Goal: Task Accomplishment & Management: Understand process/instructions

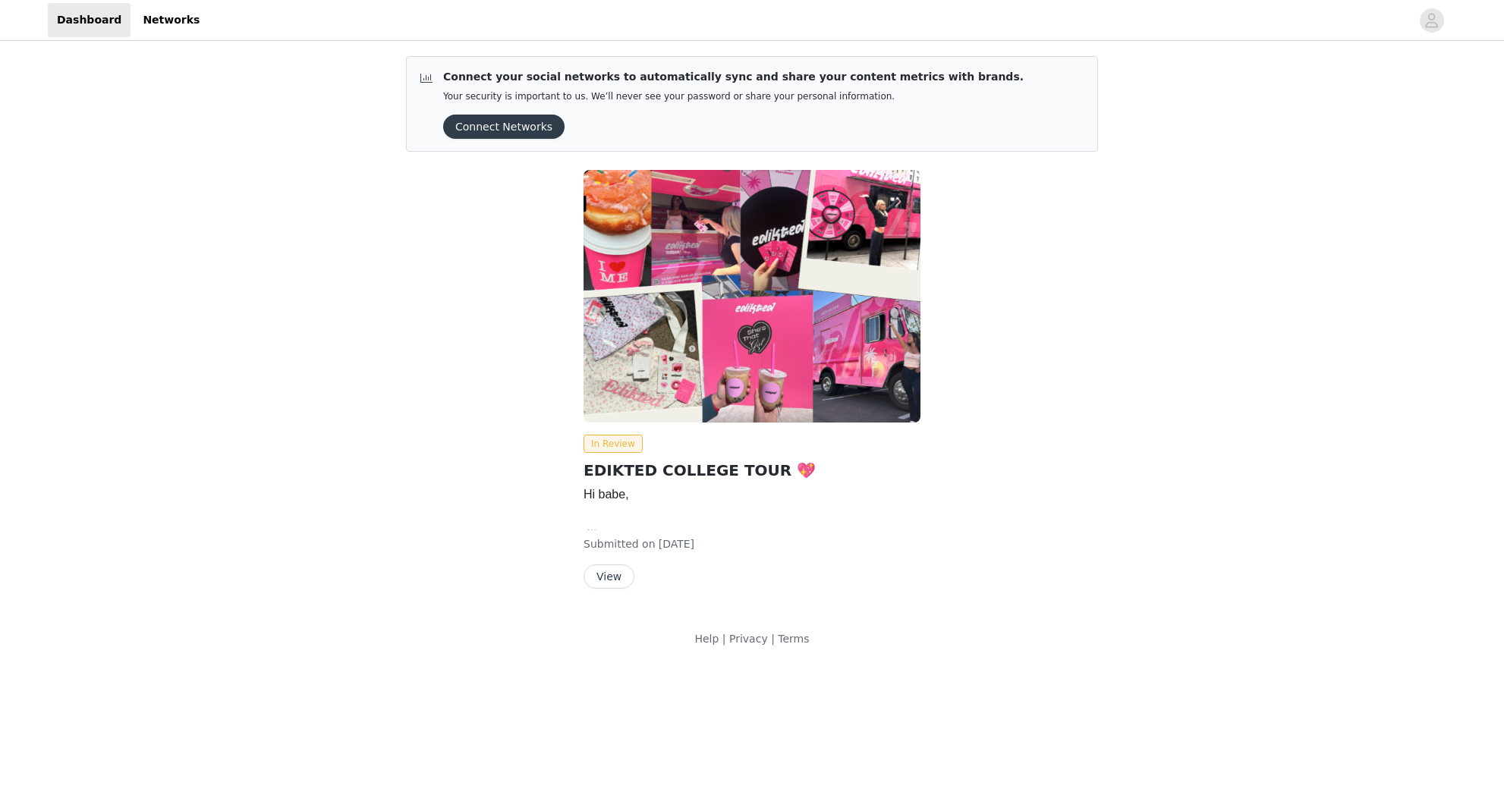
click at [614, 583] on button "View" at bounding box center [608, 576] width 51 height 24
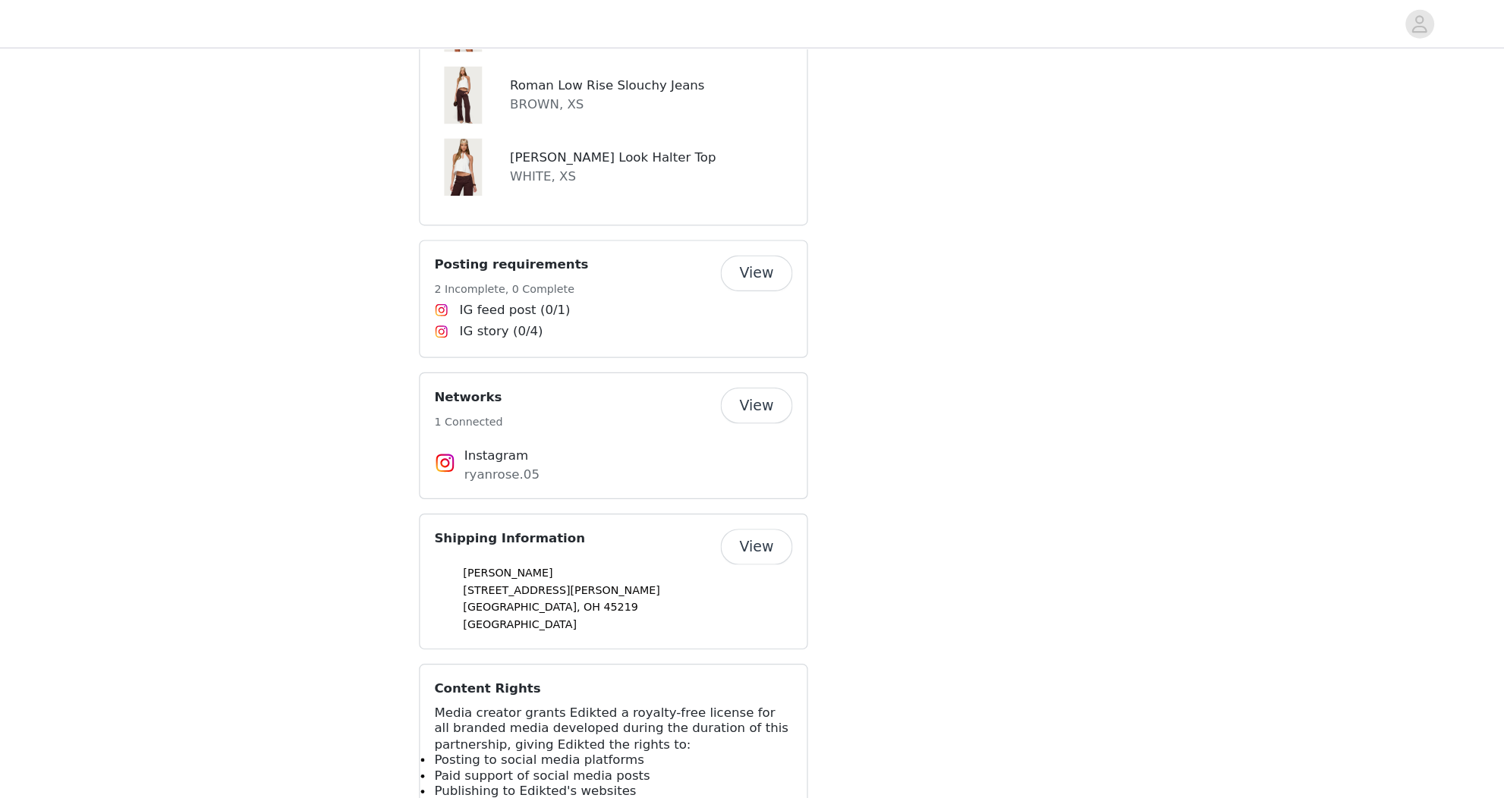
scroll to position [1006, 0]
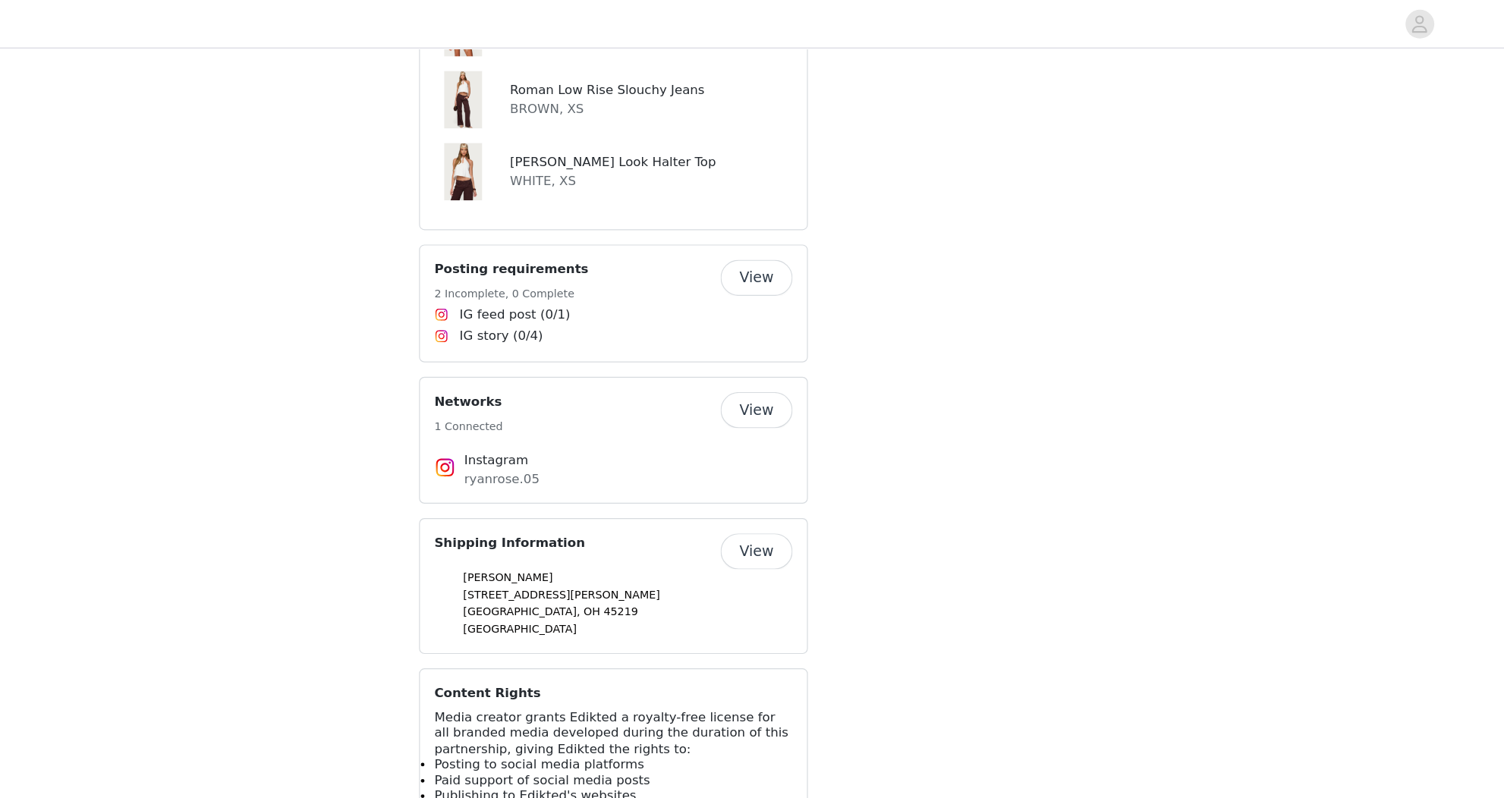
click at [879, 234] on button "View" at bounding box center [872, 234] width 61 height 30
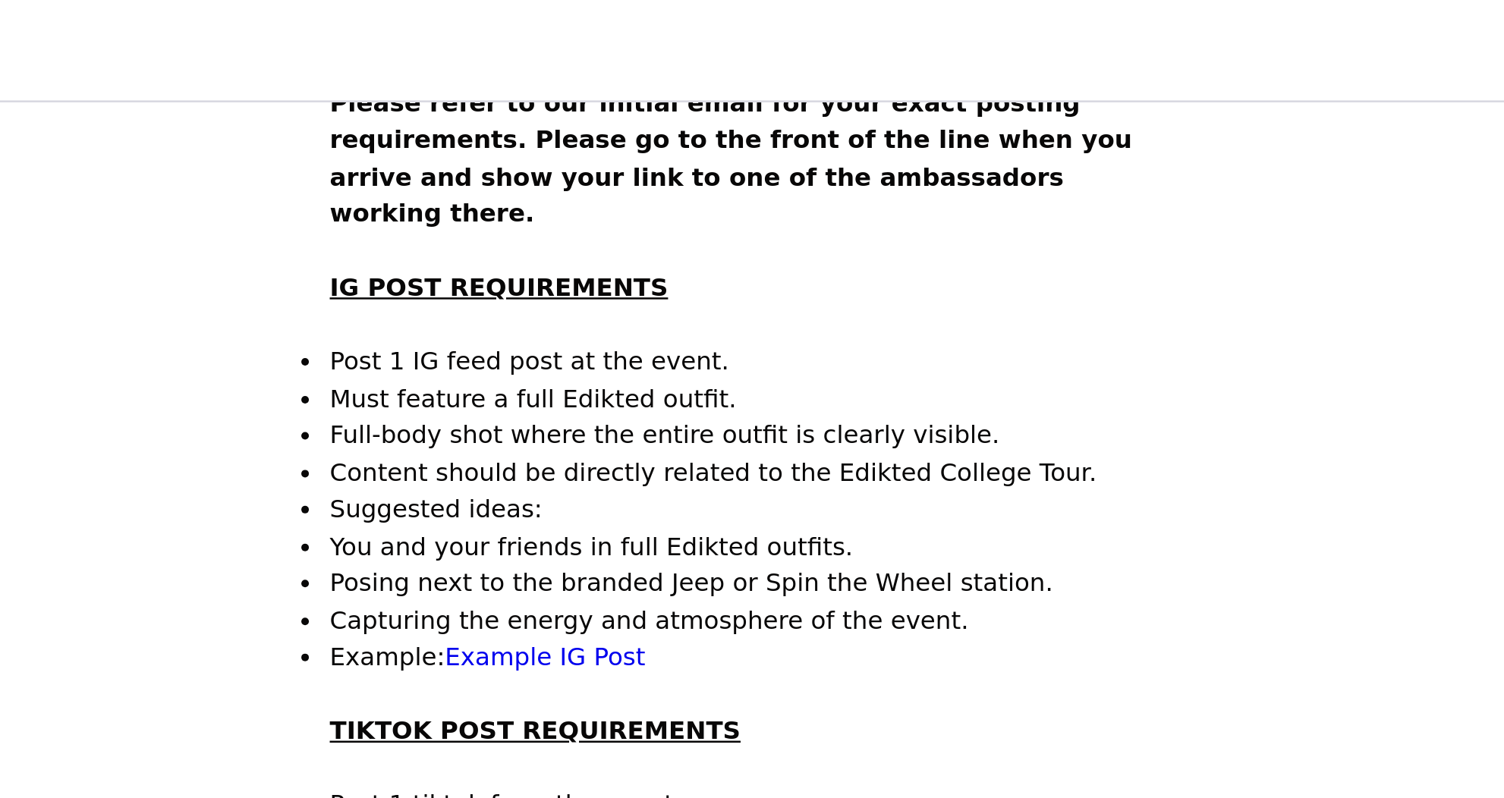
scroll to position [288, 0]
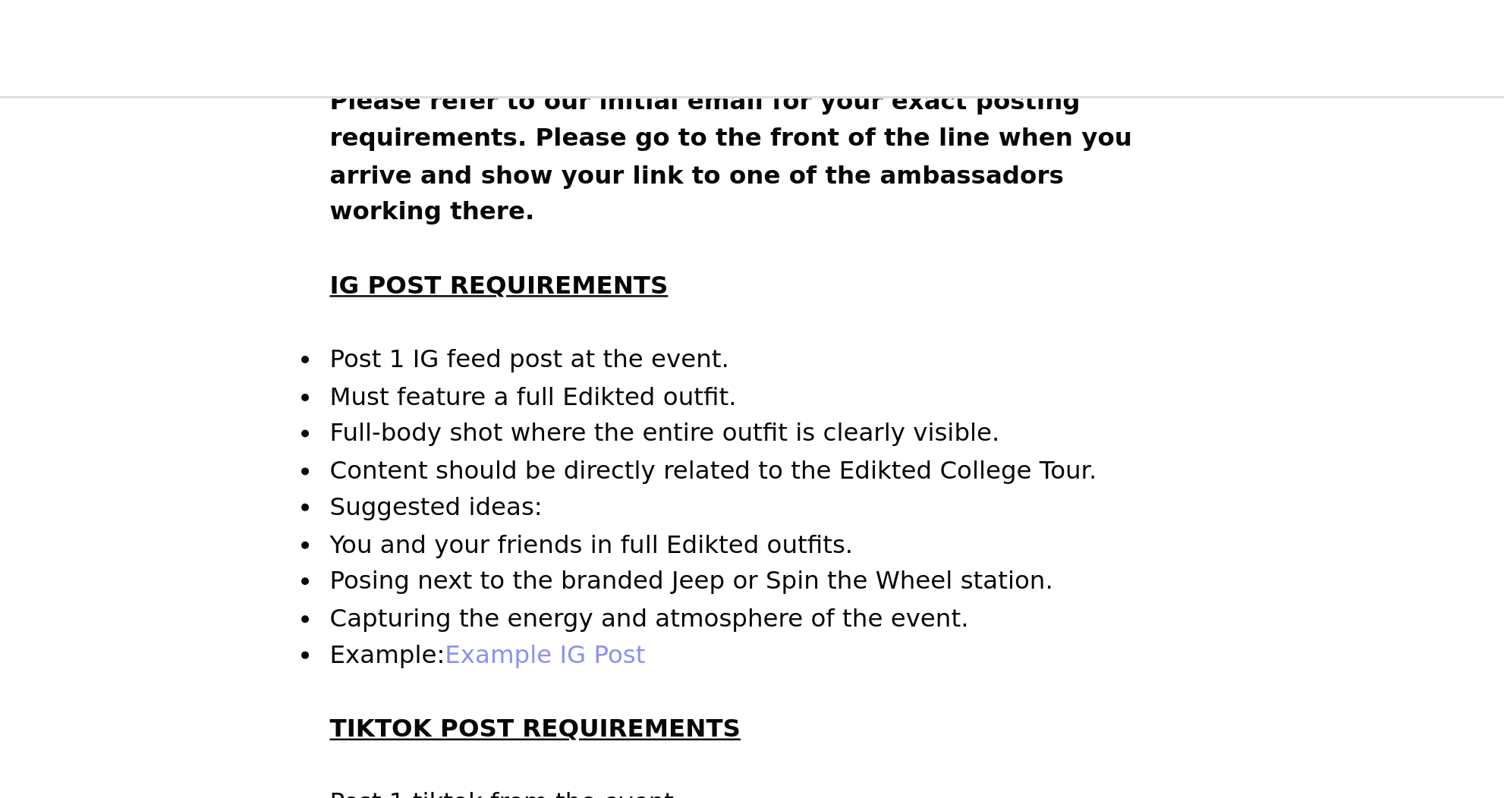
click at [649, 258] on link "Example IG Post" at bounding box center [674, 263] width 80 height 11
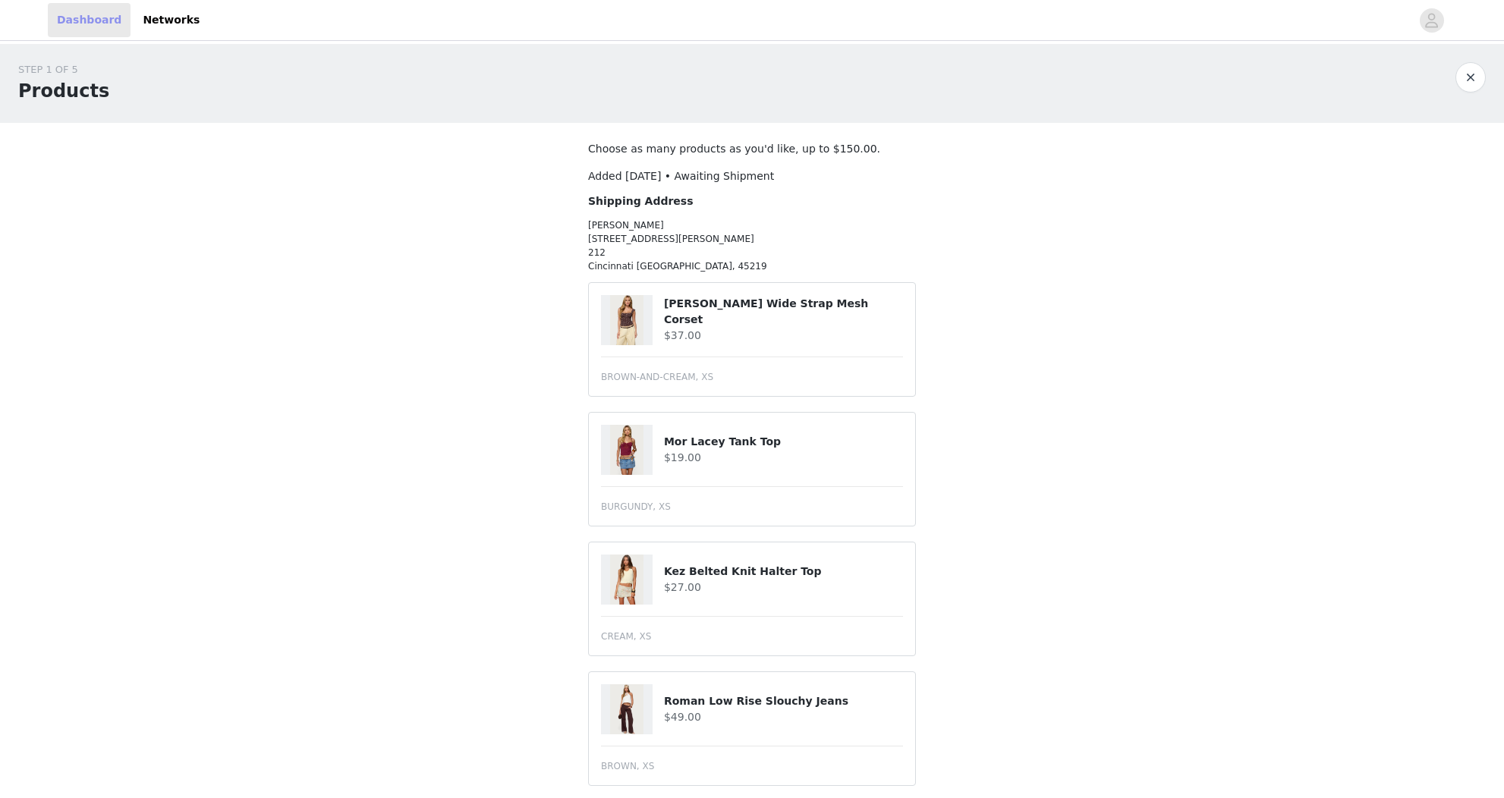
click at [89, 23] on link "Dashboard" at bounding box center [89, 20] width 83 height 34
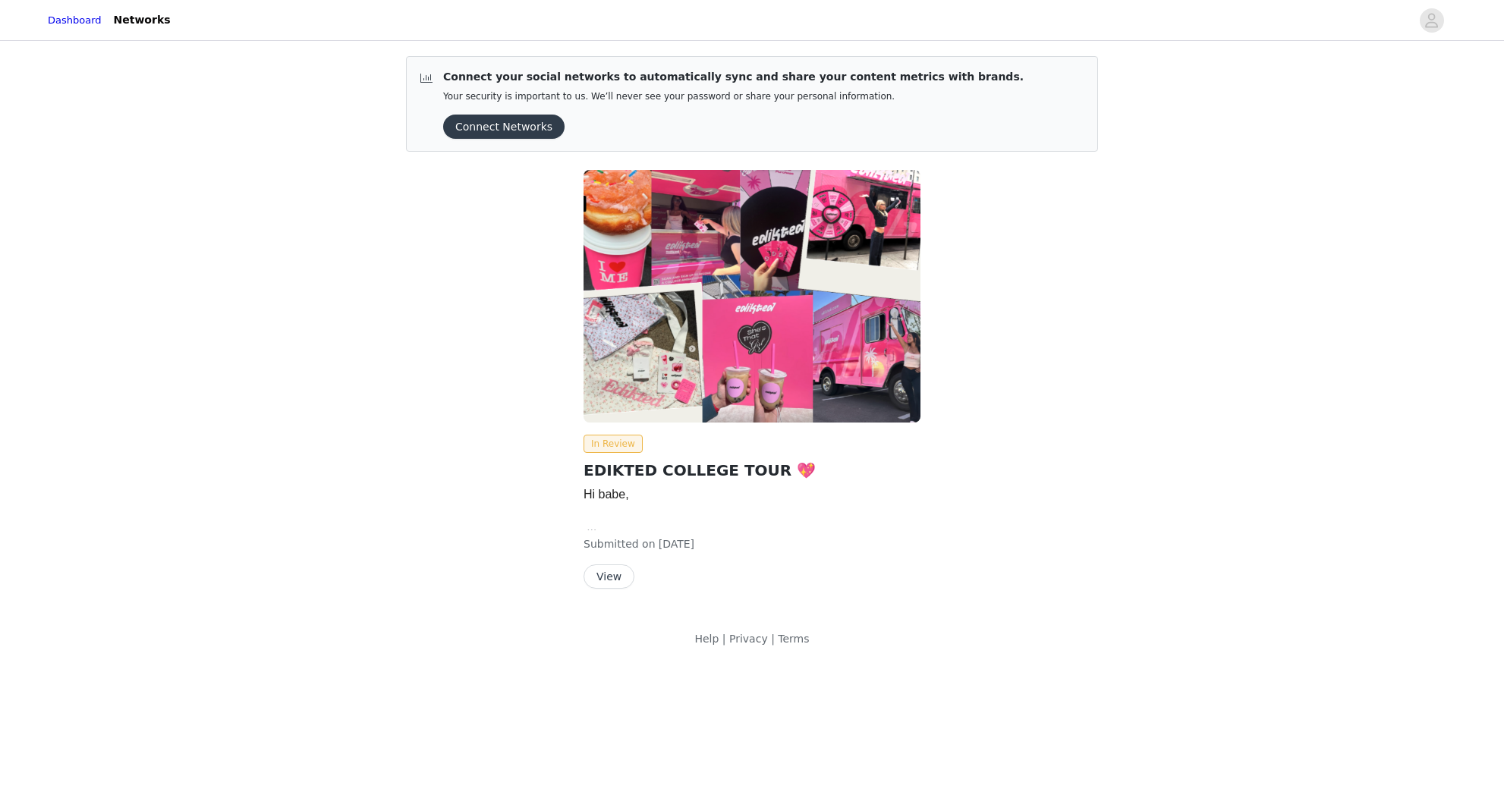
click at [611, 580] on button "View" at bounding box center [608, 576] width 51 height 24
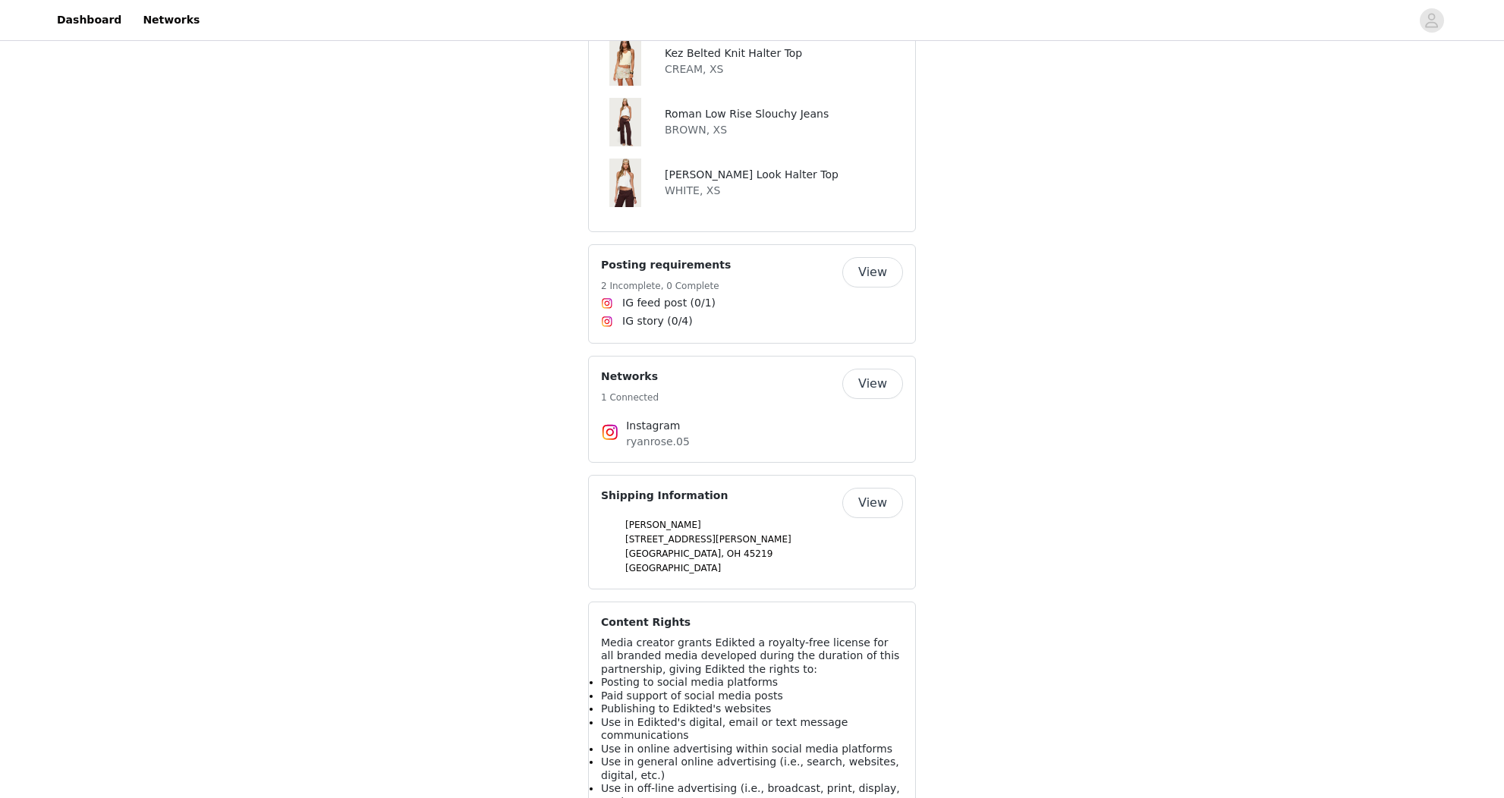
scroll to position [967, 0]
click at [870, 276] on button "View" at bounding box center [872, 273] width 61 height 30
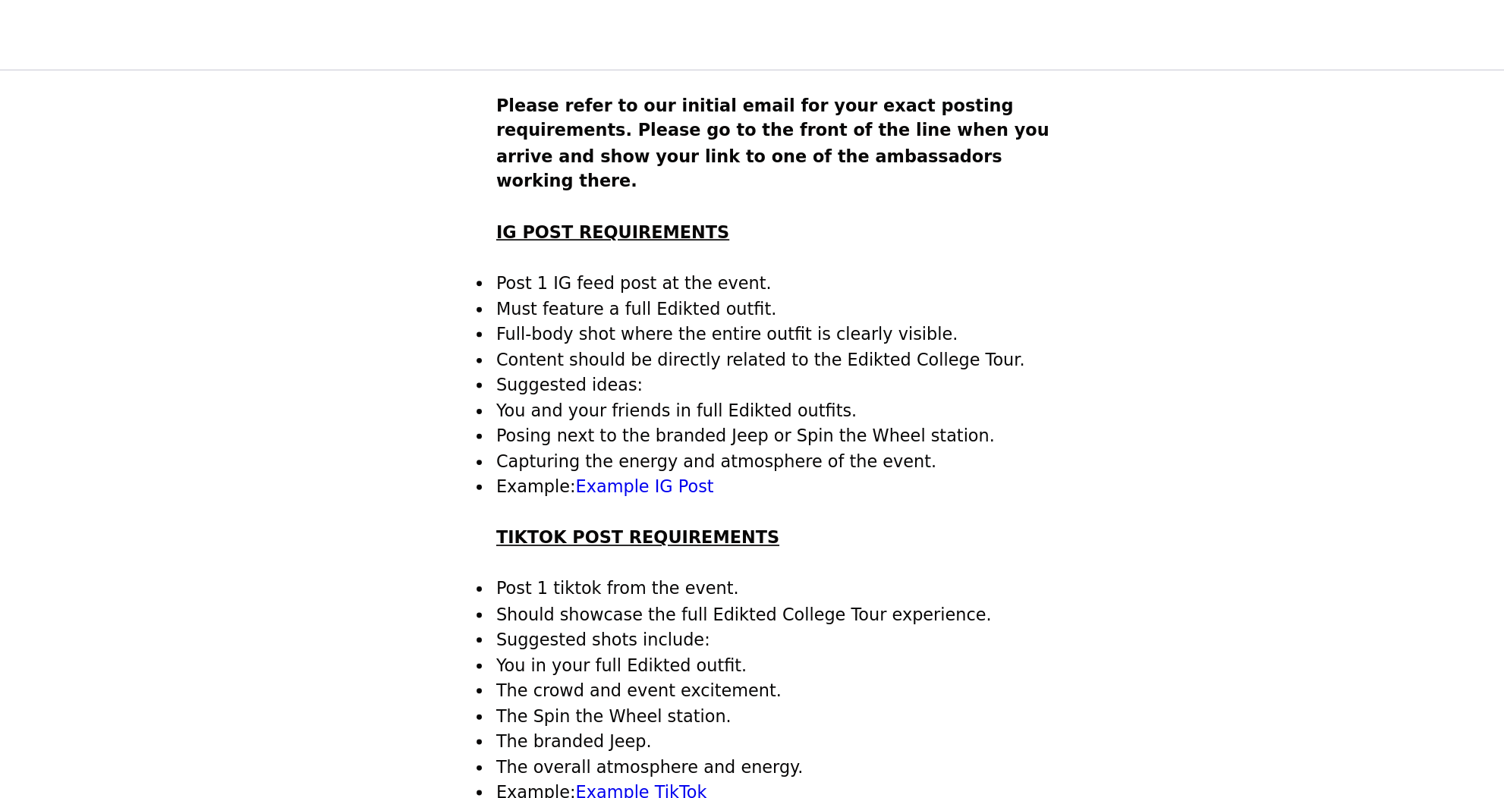
scroll to position [267, 0]
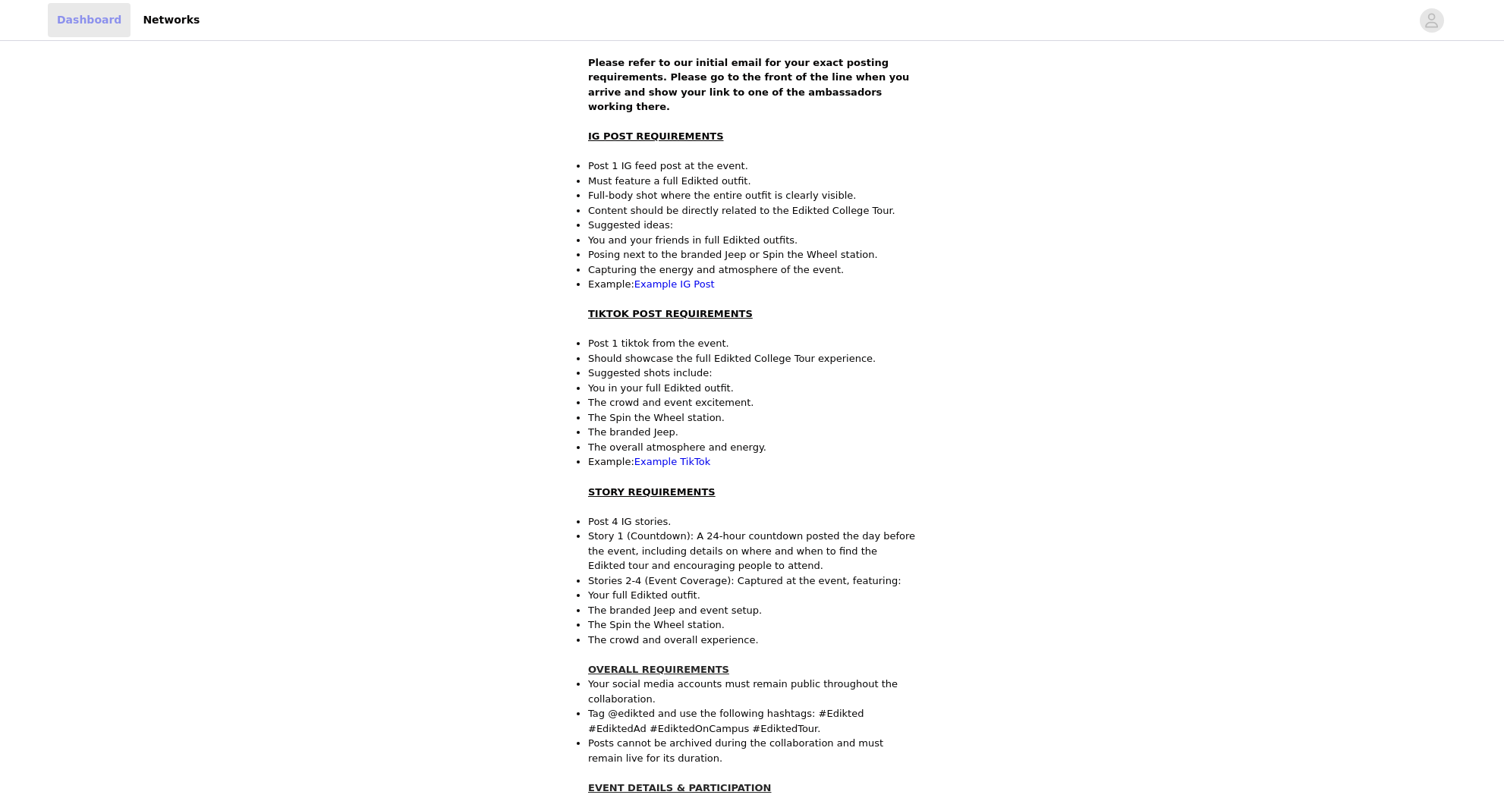
click at [90, 13] on link "Dashboard" at bounding box center [89, 20] width 83 height 34
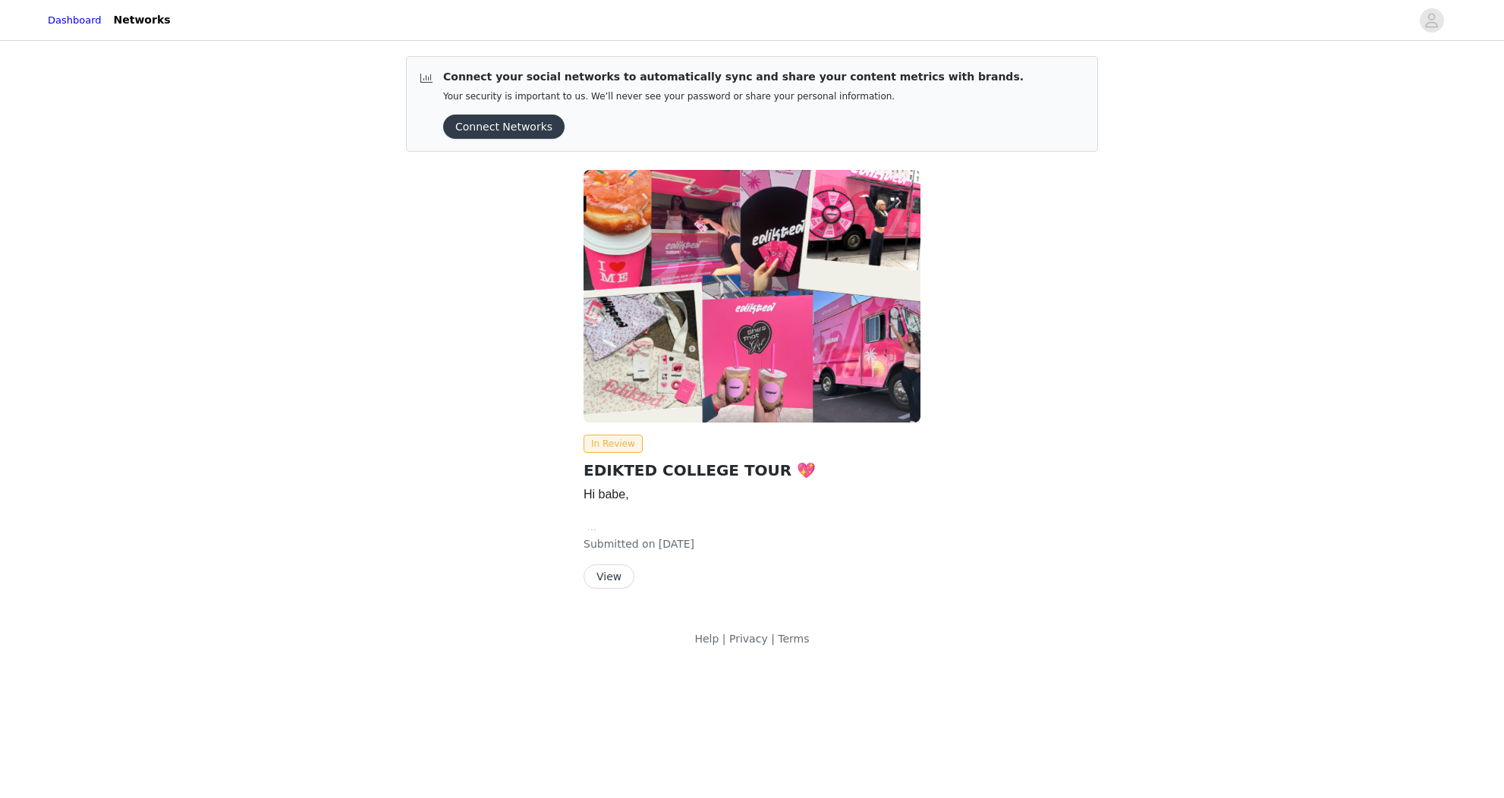
click at [606, 571] on button "View" at bounding box center [608, 576] width 51 height 24
